Goal: Information Seeking & Learning: Learn about a topic

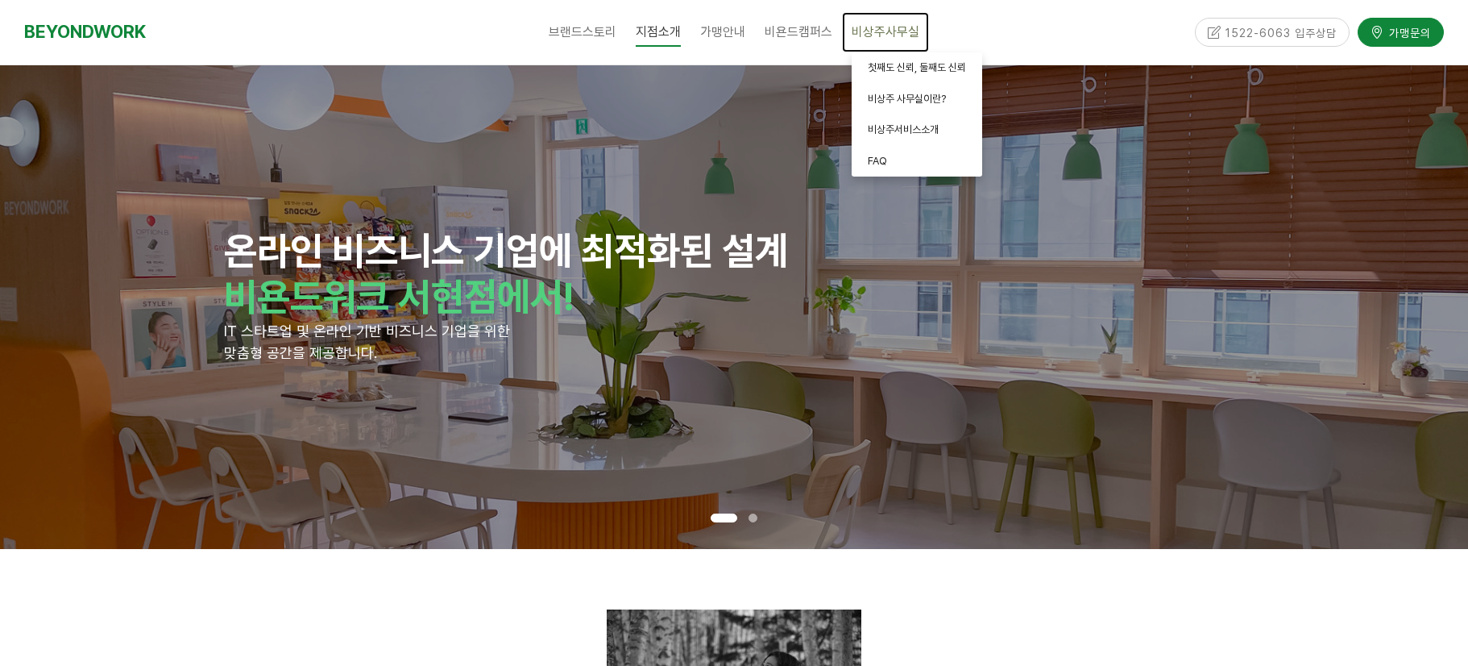
click at [857, 32] on span "비상주사무실" at bounding box center [886, 31] width 68 height 15
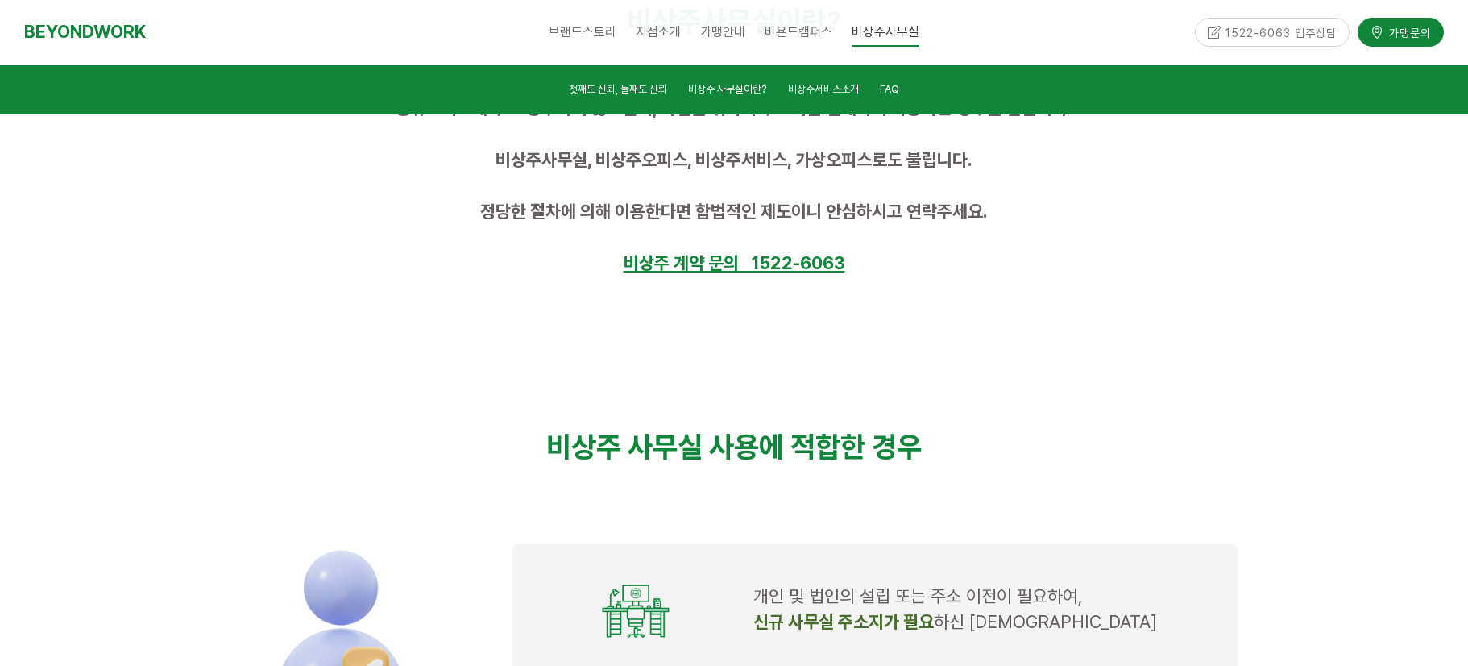
click at [480, 195] on p at bounding box center [733, 188] width 1007 height 26
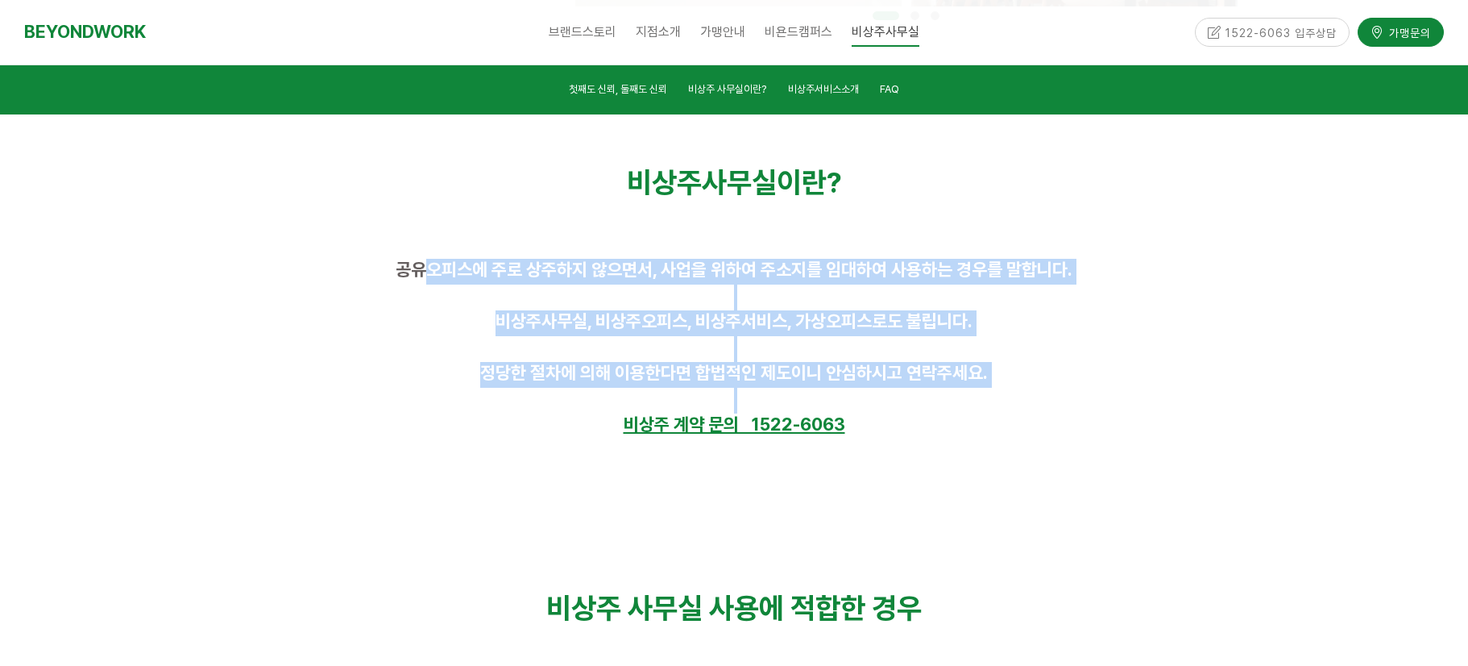
drag, startPoint x: 426, startPoint y: 256, endPoint x: 1020, endPoint y: 393, distance: 609.6
click at [1020, 393] on div "공유오피스에 주로 상주하지 않으면서, 사업을 위하여 주소지를 임대하여 사용하는 경우를 말합니다. 비상주사무실, 비상주오피스, 비상주서비스, 가…" at bounding box center [734, 349] width 1032 height 205
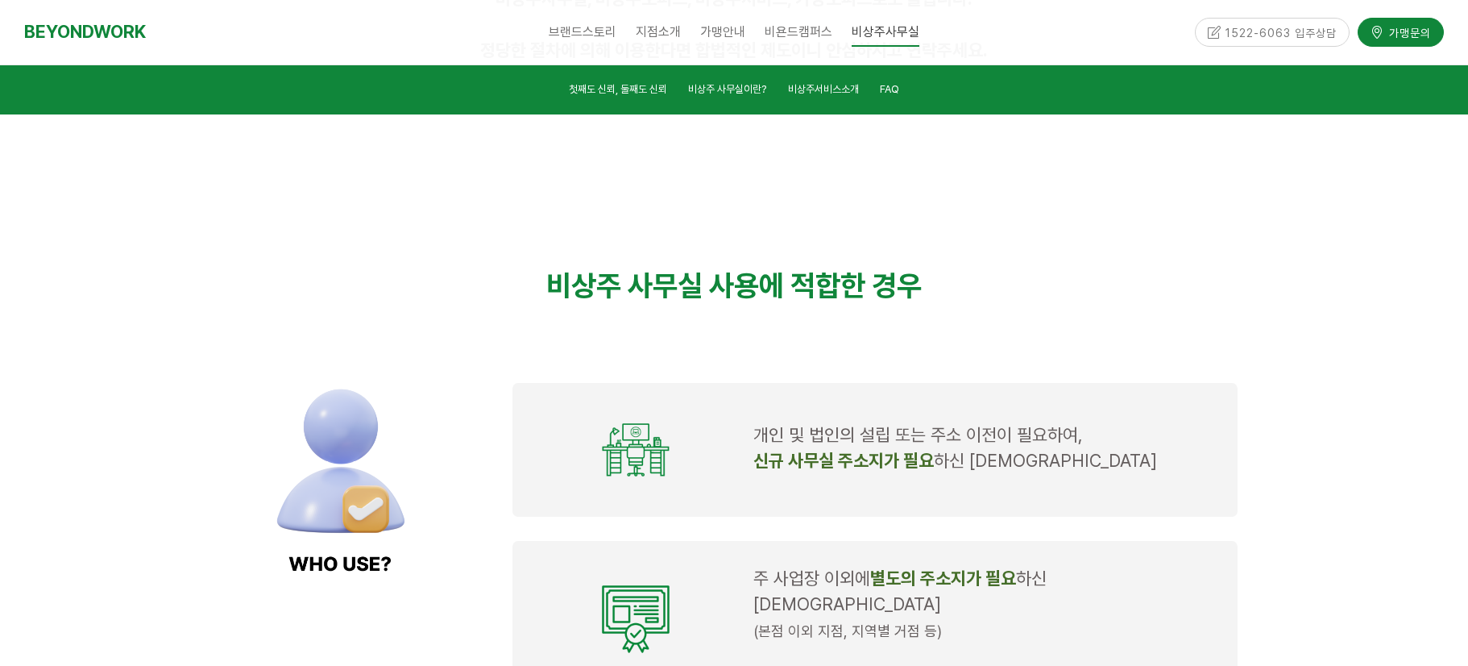
click at [631, 384] on div "개인 및 법인의 설립 또는 주소 이전이 필요하여, 신규 사무실 주소지가 필요 하신 대표님" at bounding box center [875, 450] width 725 height 134
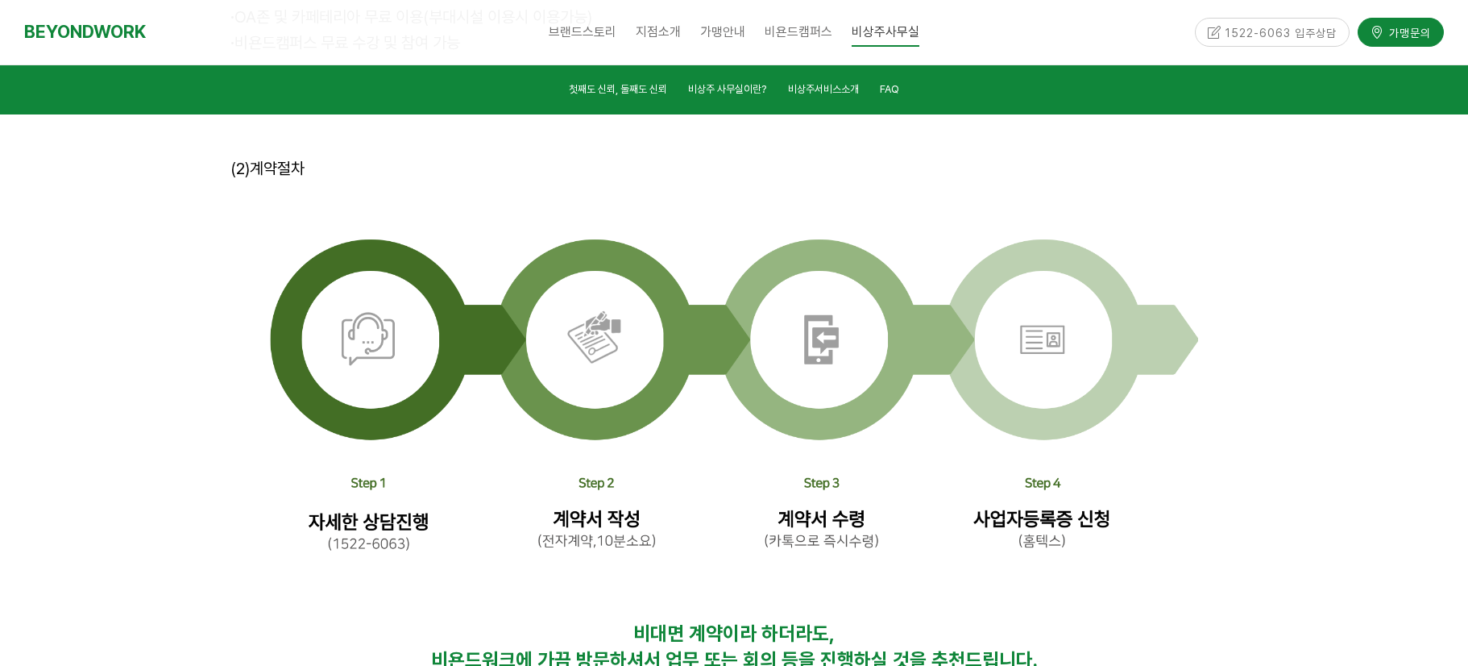
scroll to position [4916, 0]
